Goal: Task Accomplishment & Management: Manage account settings

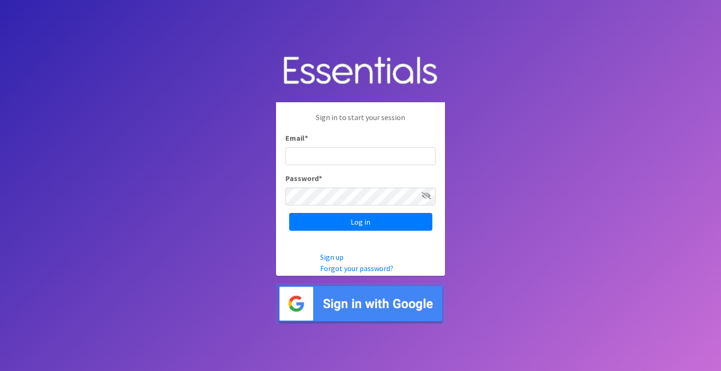
click at [318, 142] on div "Email *" at bounding box center [361, 148] width 150 height 33
click at [327, 157] on input "Email *" at bounding box center [361, 156] width 150 height 18
type input "mobile@miamidiaperbank.com"
click at [289, 213] on input "Log in" at bounding box center [360, 222] width 143 height 18
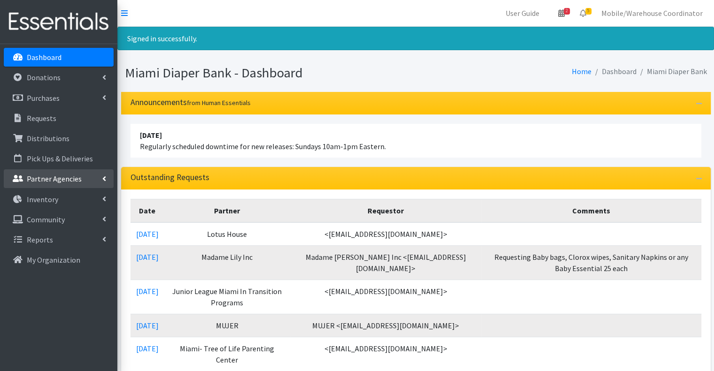
click at [45, 170] on link "Partner Agencies" at bounding box center [59, 179] width 110 height 19
click at [66, 199] on link "All Partners" at bounding box center [59, 199] width 110 height 19
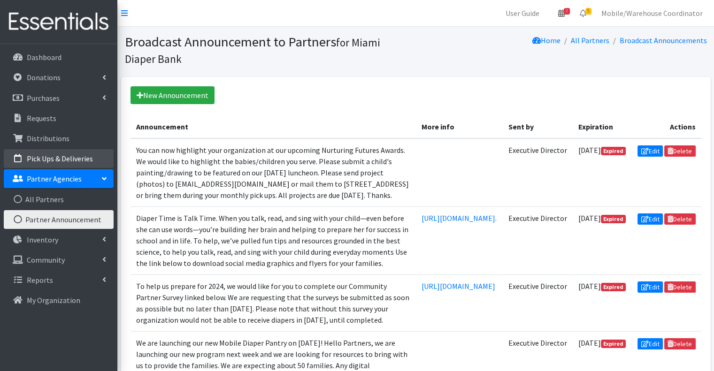
click at [54, 152] on link "Pick Ups & Deliveries" at bounding box center [59, 158] width 110 height 19
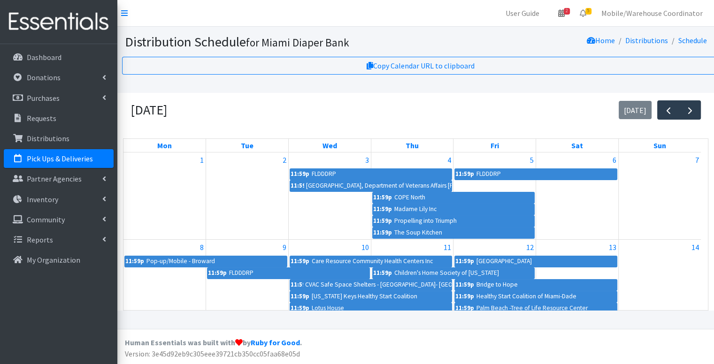
click at [564, 106] on div "[DATE] [DATE]" at bounding box center [416, 110] width 586 height 34
click at [330, 187] on link "11:59p [GEOGRAPHIC_DATA], Department of Veterans Affairs [PERSON_NAME] VAMC -" at bounding box center [371, 185] width 162 height 11
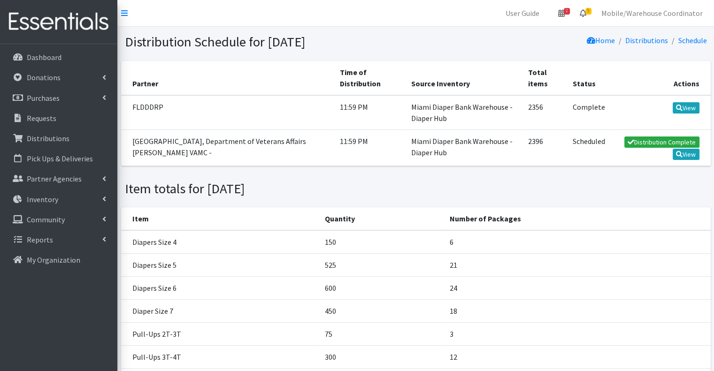
click at [593, 6] on link "5" at bounding box center [583, 13] width 22 height 19
click at [524, 25] on link "5 Requests" at bounding box center [527, 33] width 133 height 19
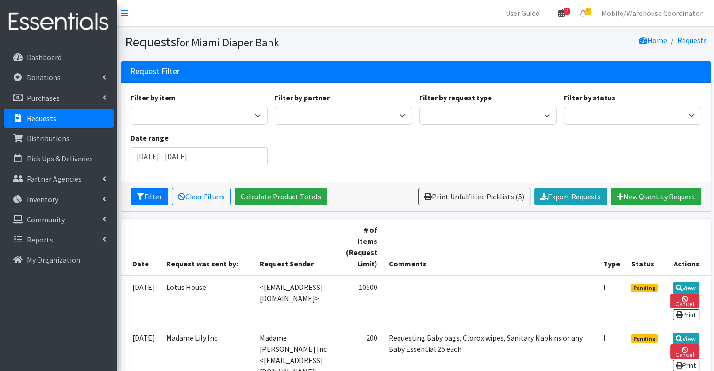
click at [565, 12] on icon at bounding box center [561, 13] width 7 height 8
click at [509, 32] on link "2 Pick-ups remaining this week" at bounding box center [506, 33] width 131 height 19
click at [51, 93] on p "Purchases" at bounding box center [43, 97] width 33 height 9
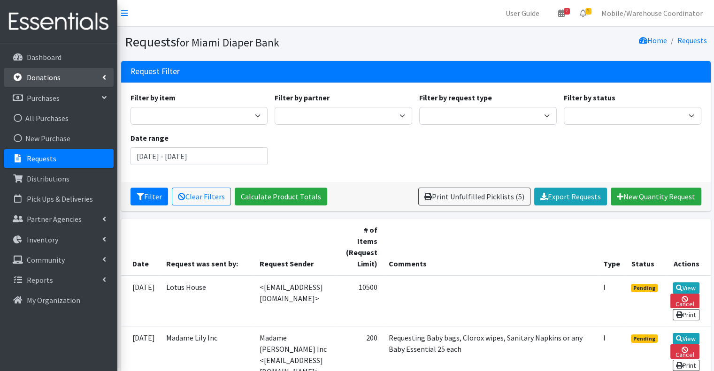
click at [52, 78] on p "Donations" at bounding box center [44, 77] width 34 height 9
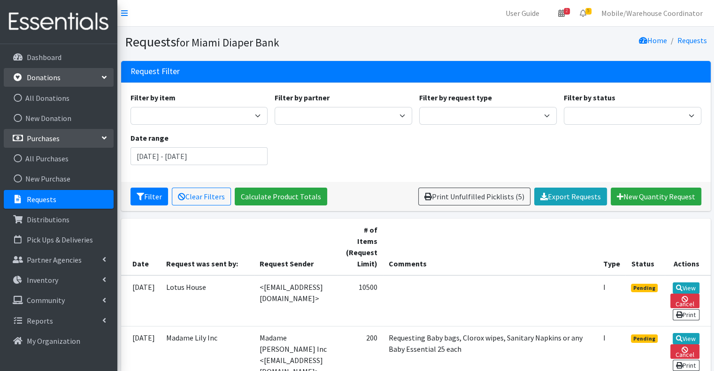
click at [74, 77] on link "Donations" at bounding box center [59, 77] width 110 height 19
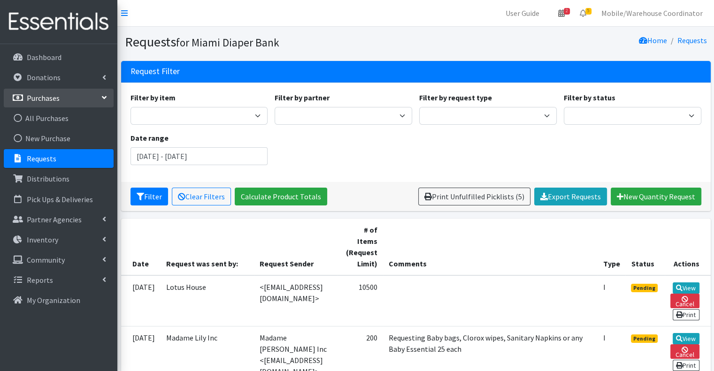
click at [74, 159] on link "Requests" at bounding box center [59, 158] width 110 height 19
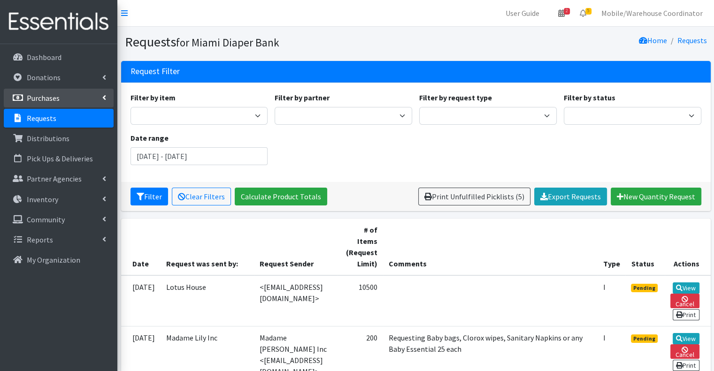
click at [71, 100] on link "Purchases" at bounding box center [59, 98] width 110 height 19
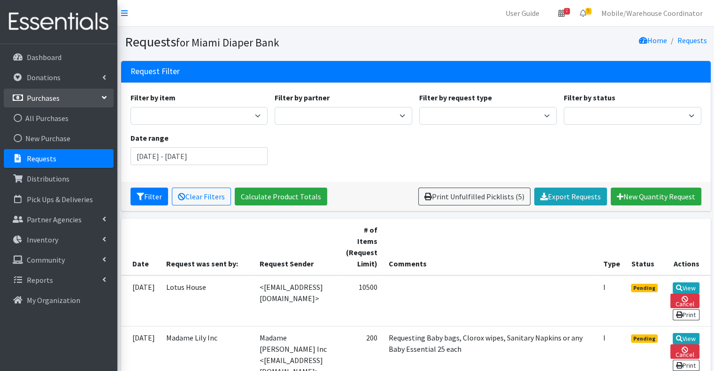
click at [71, 100] on link "Purchases" at bounding box center [59, 98] width 110 height 19
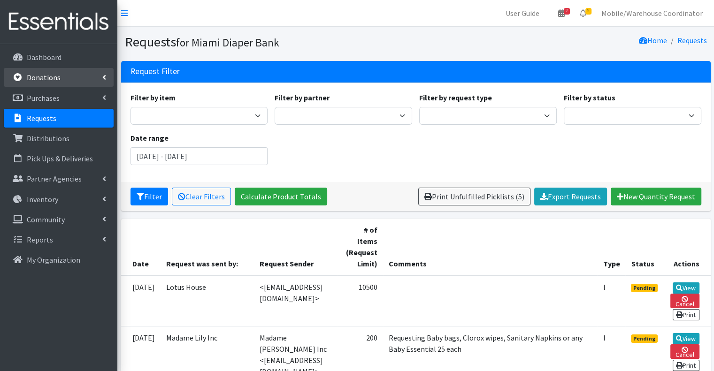
click at [64, 73] on link "Donations" at bounding box center [59, 77] width 110 height 19
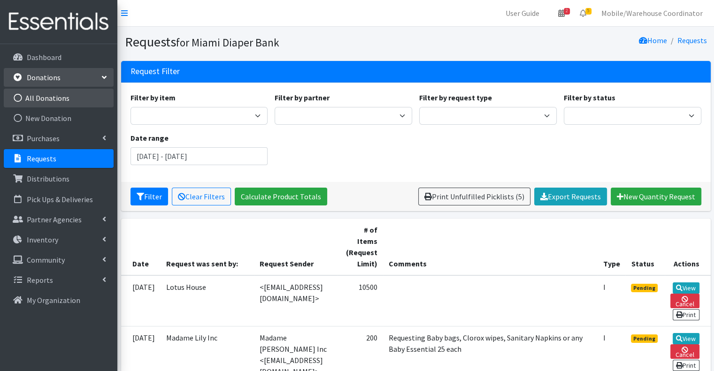
click at [62, 100] on link "All Donations" at bounding box center [59, 98] width 110 height 19
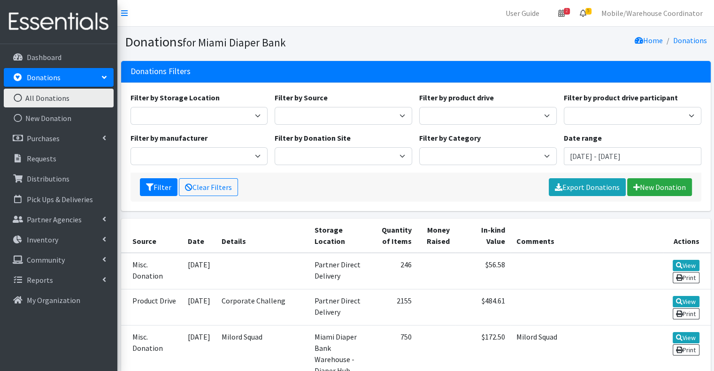
click at [588, 12] on span "5" at bounding box center [589, 11] width 6 height 7
click at [496, 28] on link "5 Requests" at bounding box center [527, 33] width 133 height 19
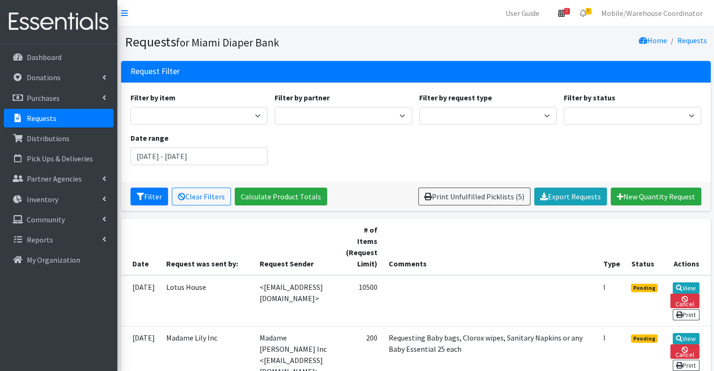
click at [561, 16] on icon at bounding box center [561, 13] width 7 height 8
click at [558, 29] on link "2 Pick-ups remaining this week" at bounding box center [506, 33] width 131 height 19
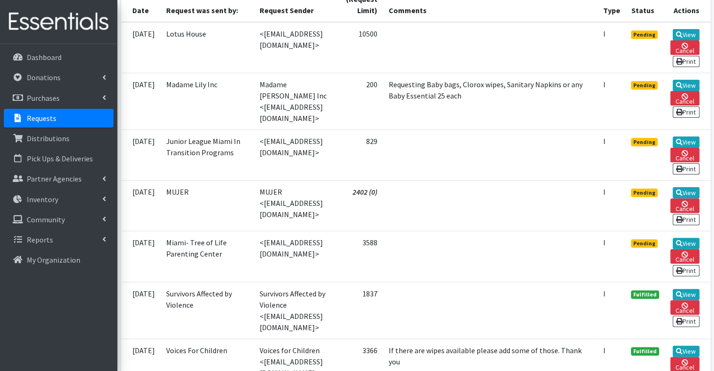
scroll to position [329, 0]
